Goal: Check status: Check status

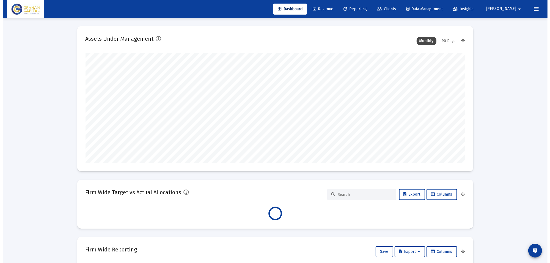
scroll to position [110, 204]
click at [364, 7] on span "Reporting" at bounding box center [352, 9] width 23 height 5
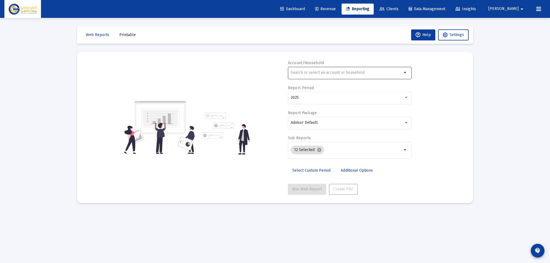
click at [319, 71] on input "text" at bounding box center [346, 72] width 111 height 4
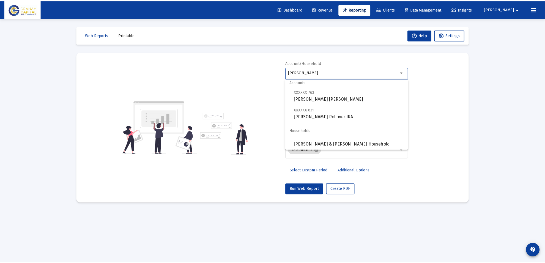
scroll to position [4, 0]
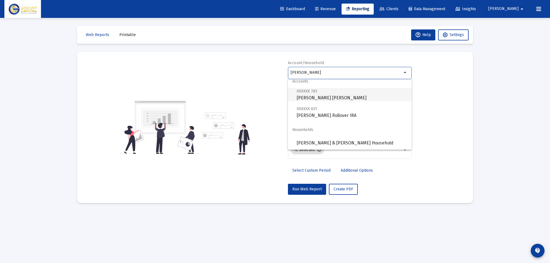
click at [332, 98] on span "XXXXXX 763 [PERSON_NAME] [PERSON_NAME]" at bounding box center [352, 94] width 111 height 13
type input "[PERSON_NAME] [PERSON_NAME]"
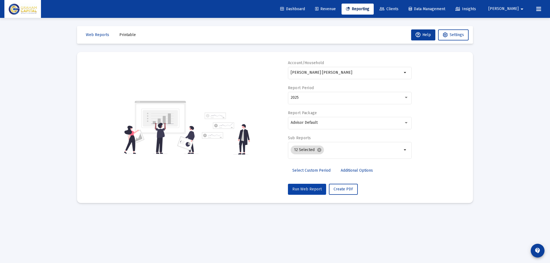
click at [306, 188] on span "Run Web Report" at bounding box center [306, 189] width 29 height 5
select select "View all"
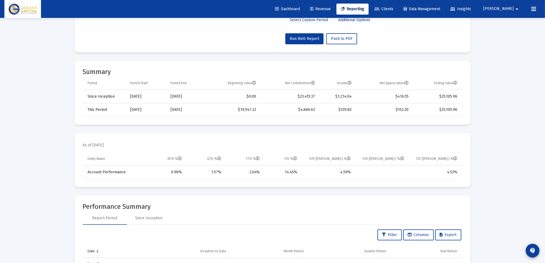
scroll to position [0, 0]
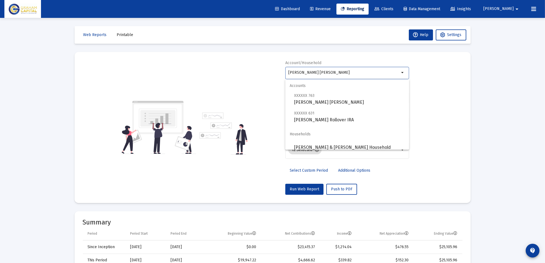
click at [346, 74] on input "[PERSON_NAME] [PERSON_NAME]" at bounding box center [343, 72] width 111 height 4
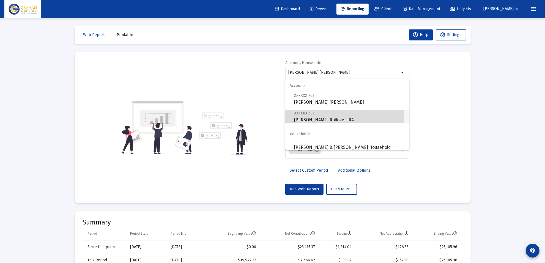
click at [342, 116] on span "XXXXXX 631 [PERSON_NAME] Rollover IRA" at bounding box center [349, 116] width 111 height 13
type input "[PERSON_NAME] Rollover IRA"
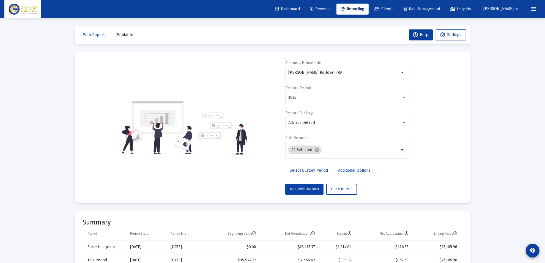
click at [307, 187] on span "Run Web Report" at bounding box center [304, 189] width 29 height 5
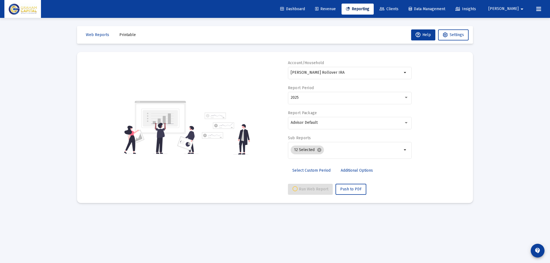
select select "View all"
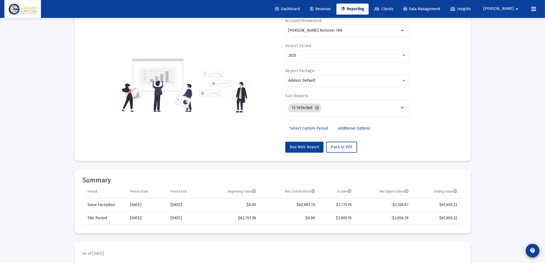
scroll to position [34, 0]
